Goal: Task Accomplishment & Management: Manage account settings

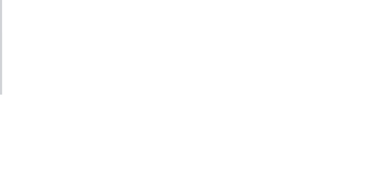
scroll to position [13, 0]
click at [335, 132] on button "Add labels" at bounding box center [321, 127] width 28 height 8
type input "Fab"
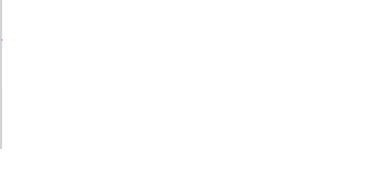
click at [385, 93] on div "Order details Collaborate Checklists 0/0 Tracking Linked Orders Timeline Profit…" at bounding box center [192, 97] width 385 height 195
click at [287, 38] on button "Close" at bounding box center [277, 34] width 22 height 10
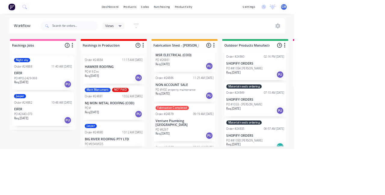
scroll to position [0, 0]
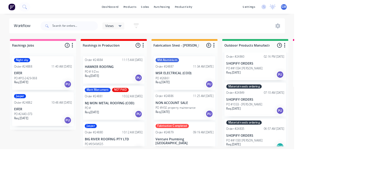
click at [225, 103] on div "PO #26861" at bounding box center [242, 102] width 76 height 5
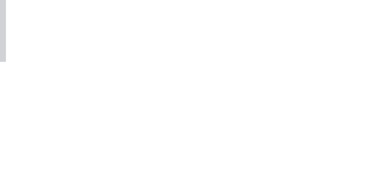
click at [385, 195] on div "Order details Collaborate Checklists 0/0 Tracking Linked Orders Timeline Profit…" at bounding box center [192, 97] width 385 height 195
click at [287, 30] on button "Close" at bounding box center [277, 34] width 22 height 10
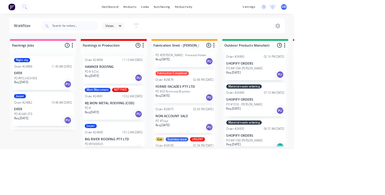
scroll to position [161, 0]
click at [250, 149] on p "NON ACCOUNT SALE" at bounding box center [242, 151] width 76 height 5
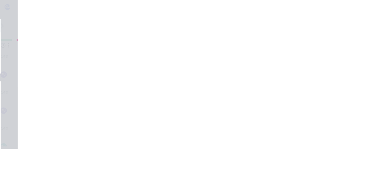
click at [335, 131] on button "Add labels" at bounding box center [321, 127] width 28 height 8
type input "Fab"
click at [385, 23] on div "Order details Collaborate Checklists 0/0 Tracking Linked Orders Timeline Profit…" at bounding box center [192, 97] width 385 height 195
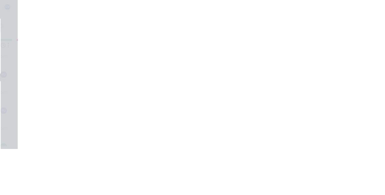
click at [287, 31] on button "Close" at bounding box center [277, 34] width 22 height 10
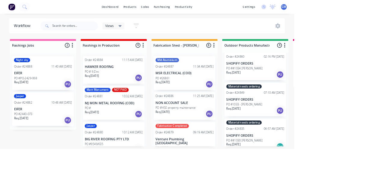
scroll to position [0, 0]
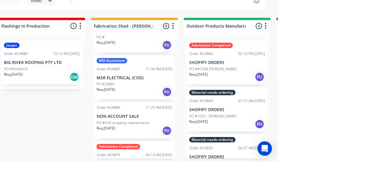
scroll to position [79, 0]
click at [249, 154] on p "PO #HSE property maintenance" at bounding box center [230, 156] width 53 height 5
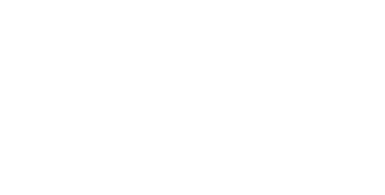
click at [287, 37] on button "Close" at bounding box center [277, 34] width 22 height 10
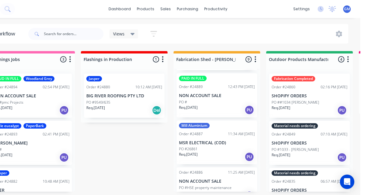
scroll to position [48, 0]
click at [246, 143] on p "MSR ELECTRICAL (COD)" at bounding box center [242, 142] width 76 height 5
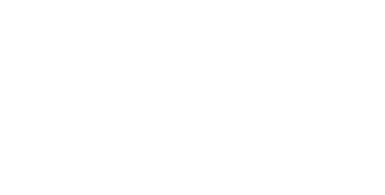
click at [341, 126] on div "Mill Aluminium" at bounding box center [325, 125] width 31 height 5
type input "Fab"
click at [363, 155] on div "Contact Alison Lawarik (02) 6152 1971 office@msrgroupservices.com.au Bill to Pi…" at bounding box center [226, 136] width 274 height 60
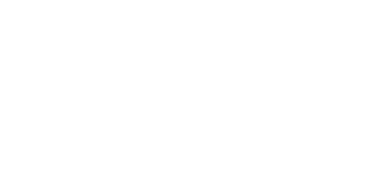
click at [287, 30] on button "Close" at bounding box center [277, 34] width 22 height 10
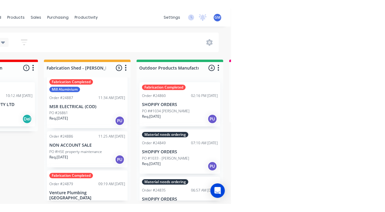
scroll to position [0, 0]
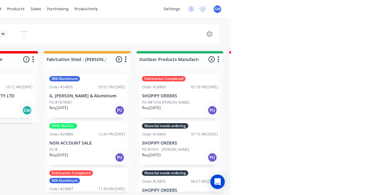
click at [246, 141] on p "NON ACCOUNT SALE" at bounding box center [242, 143] width 76 height 5
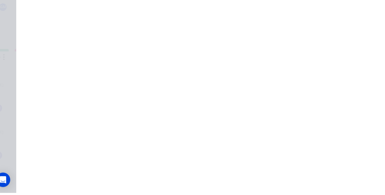
click at [66, 66] on div "Checklists 0/0" at bounding box center [52, 67] width 26 height 5
type textarea "x"
click at [63, 54] on div "Collaborate" at bounding box center [51, 52] width 24 height 5
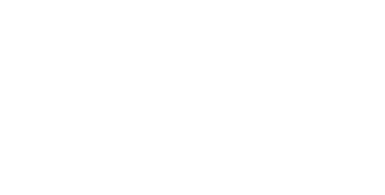
click at [287, 30] on button "Close" at bounding box center [277, 34] width 22 height 10
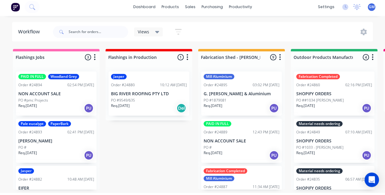
click at [245, 87] on div "Order #24895 03:02 PM 10/09/25" at bounding box center [242, 87] width 76 height 5
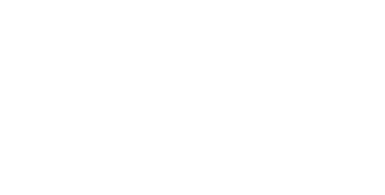
click at [287, 32] on button "Close" at bounding box center [277, 34] width 22 height 10
